Goal: Information Seeking & Learning: Learn about a topic

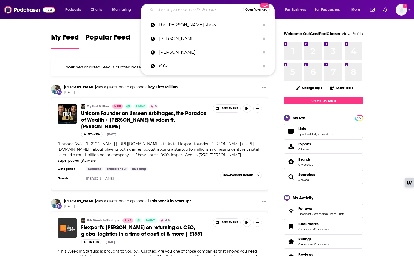
click at [174, 12] on input "Search podcasts, credits, & more..." at bounding box center [199, 10] width 87 height 8
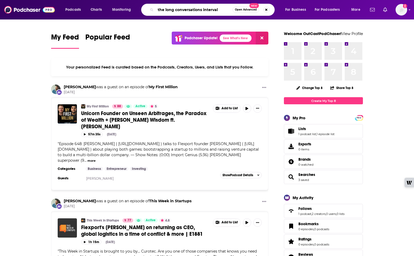
type input "the long conversations interval"
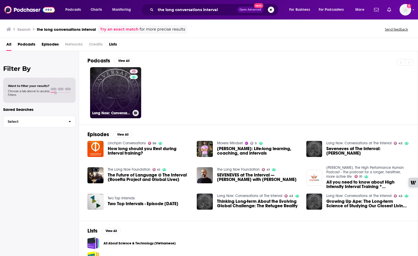
click at [124, 97] on link "43 Long Now: Conversations at The Interval" at bounding box center [115, 92] width 51 height 51
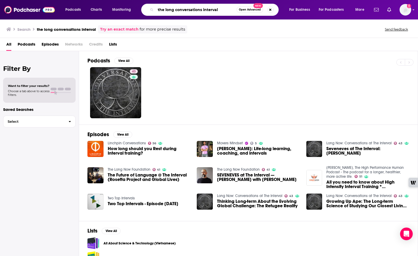
click at [179, 9] on input "the long conversations interval" at bounding box center [196, 10] width 81 height 8
type input "theory and practice"
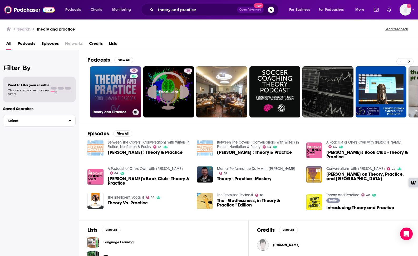
click at [127, 100] on link "40 Theory and Practice" at bounding box center [115, 91] width 51 height 51
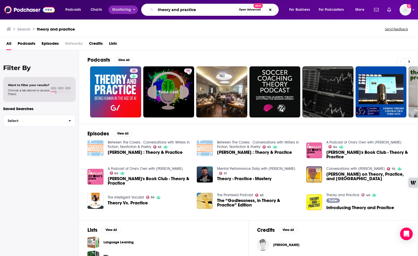
drag, startPoint x: 184, startPoint y: 10, endPoint x: 137, endPoint y: 9, distance: 47.2
click at [137, 9] on div "Podcasts Charts Monitoring theory and practice Open Advanced New For Business F…" at bounding box center [216, 10] width 308 height 12
type input "eye on ai"
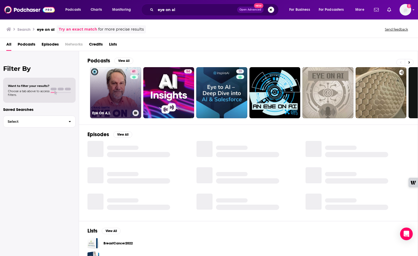
click at [125, 87] on link "61 Eye On A.I." at bounding box center [115, 92] width 51 height 51
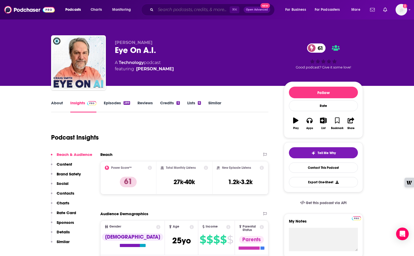
click at [160, 13] on input "Search podcasts, credits, & more..." at bounding box center [193, 10] width 74 height 8
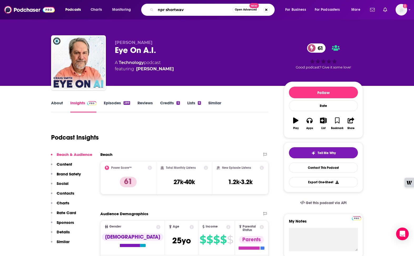
type input "npr shortwave"
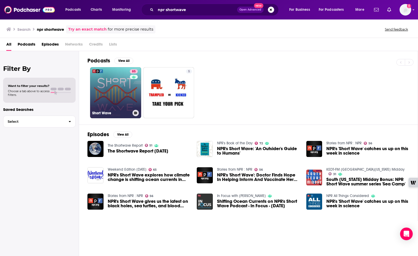
click at [121, 94] on link "85 Short Wave" at bounding box center [115, 92] width 51 height 51
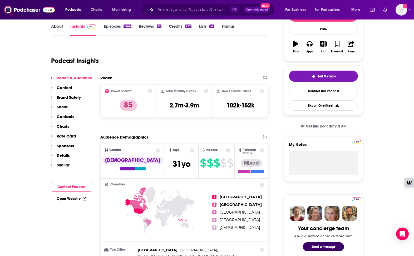
scroll to position [11, 0]
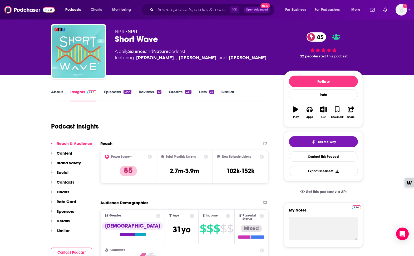
click at [111, 93] on link "Episodes 1344" at bounding box center [118, 95] width 28 height 12
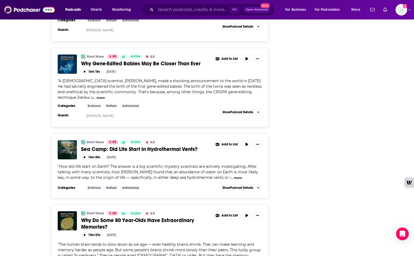
scroll to position [1288, 0]
